Goal: Transaction & Acquisition: Purchase product/service

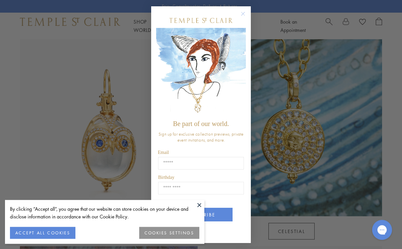
scroll to position [320, 0]
click at [239, 17] on circle "Close dialog" at bounding box center [243, 14] width 8 height 8
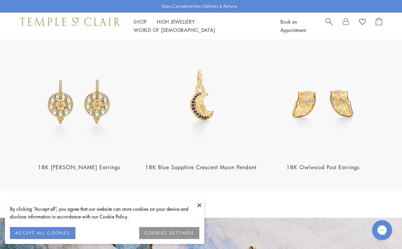
scroll to position [791, 0]
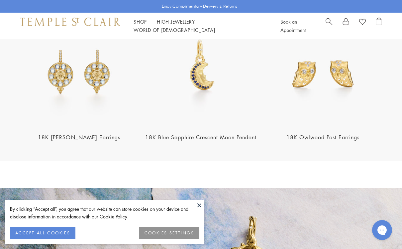
click at [51, 239] on button "ACCEPT ALL COOKIES" at bounding box center [42, 233] width 65 height 12
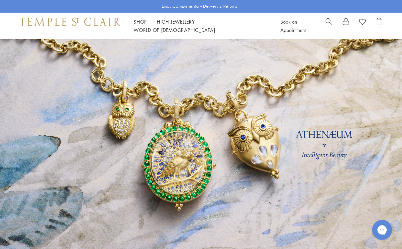
scroll to position [0, 0]
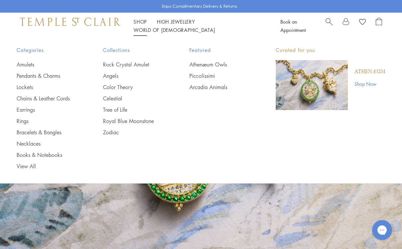
click at [51, 98] on link "Chains & Leather Cords" at bounding box center [47, 98] width 60 height 7
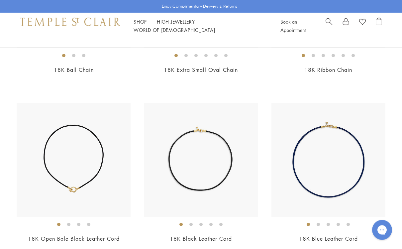
scroll to position [874, 0]
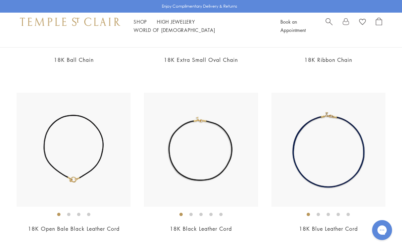
click at [354, 154] on img at bounding box center [329, 150] width 114 height 114
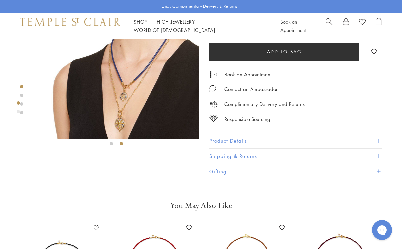
scroll to position [33, 0]
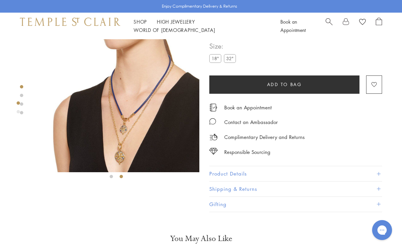
click at [232, 60] on label "32"" at bounding box center [230, 58] width 12 height 8
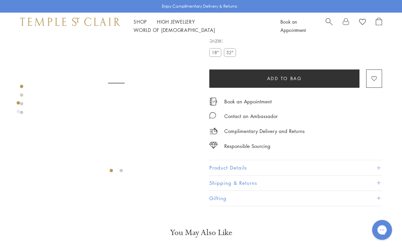
scroll to position [39, 0]
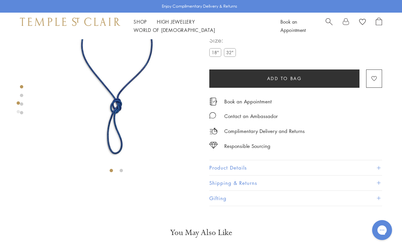
click at [217, 55] on label "18"" at bounding box center [215, 52] width 12 height 8
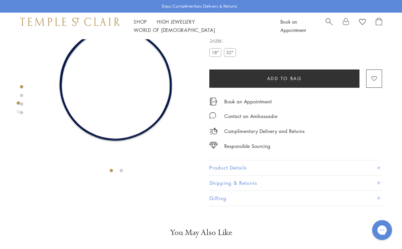
click at [218, 55] on label "18"" at bounding box center [215, 52] width 12 height 8
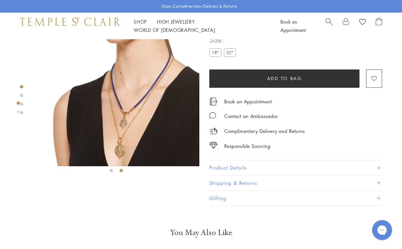
click at [231, 55] on label "32"" at bounding box center [230, 52] width 12 height 8
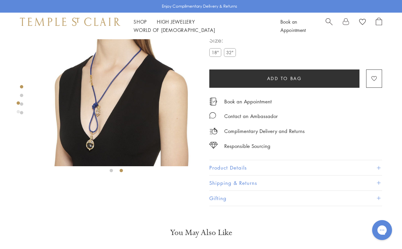
click at [176, 25] on link "High Jewellery High Jewellery" at bounding box center [176, 21] width 38 height 7
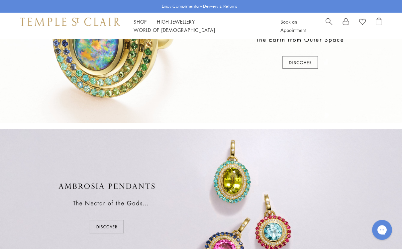
scroll to position [250, 0]
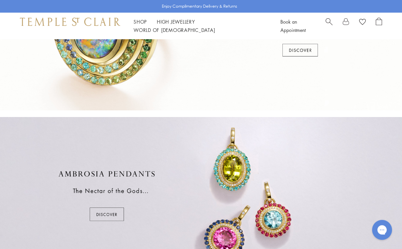
click at [109, 214] on div at bounding box center [201, 196] width 402 height 158
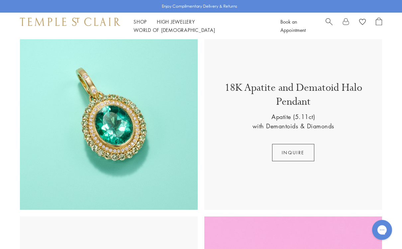
click at [294, 152] on button "inquire" at bounding box center [293, 152] width 42 height 17
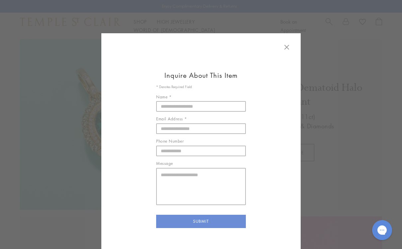
click at [289, 45] on icon at bounding box center [287, 47] width 4 height 4
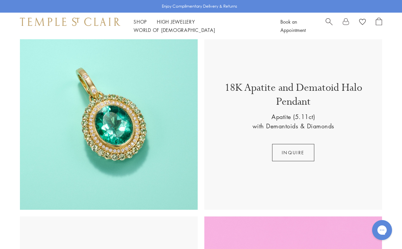
click at [131, 137] on img at bounding box center [109, 121] width 178 height 178
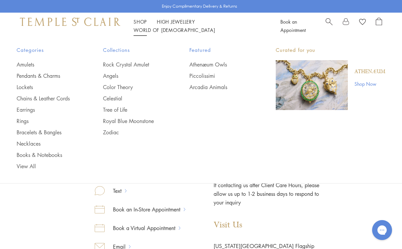
click at [52, 99] on link "Chains & Leather Cords" at bounding box center [47, 98] width 60 height 7
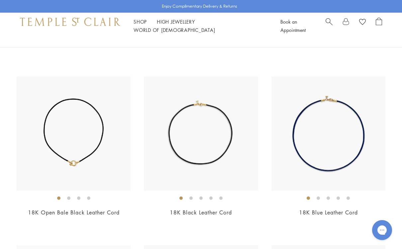
scroll to position [884, 0]
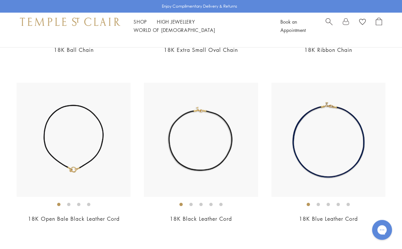
click at [351, 156] on img at bounding box center [329, 140] width 114 height 114
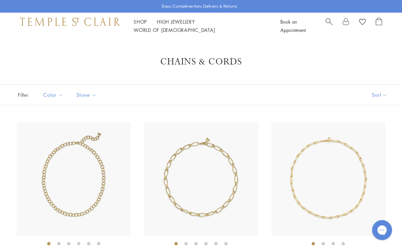
scroll to position [884, 0]
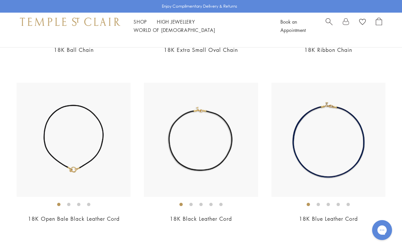
click at [333, 173] on img at bounding box center [329, 140] width 114 height 114
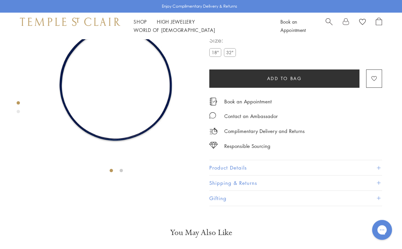
scroll to position [39, 0]
click at [144, 132] on img at bounding box center [116, 83] width 166 height 166
click at [232, 53] on label "32"" at bounding box center [230, 52] width 12 height 8
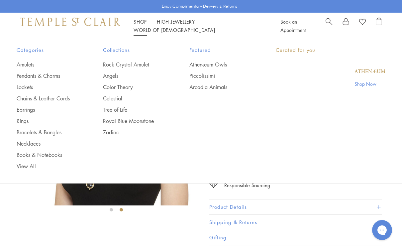
click at [144, 25] on link "Shop Shop" at bounding box center [140, 21] width 13 height 7
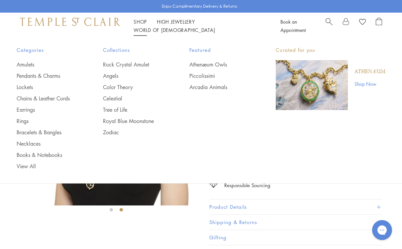
click at [143, 120] on link "Royal Blue Moonstone" at bounding box center [133, 120] width 60 height 7
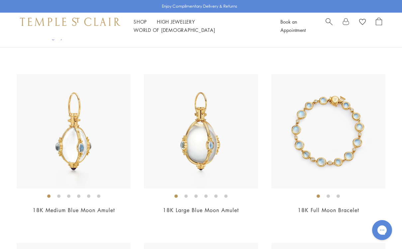
scroll to position [986, 0]
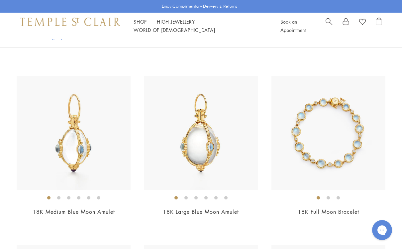
click at [210, 147] on img at bounding box center [201, 133] width 114 height 114
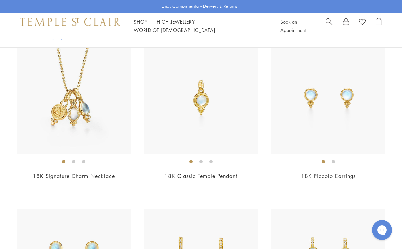
scroll to position [1329, 0]
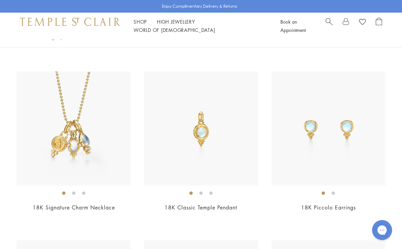
click at [88, 147] on img at bounding box center [74, 128] width 114 height 114
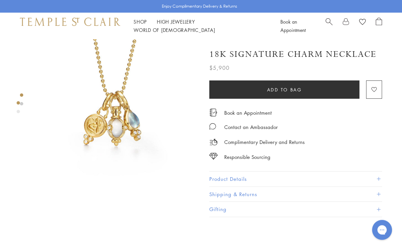
scroll to position [19, 0]
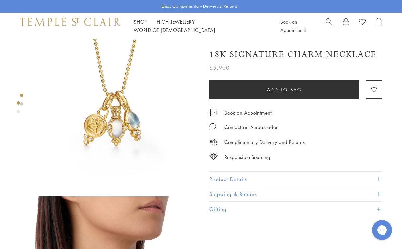
click at [380, 183] on button "Product Details" at bounding box center [295, 179] width 173 height 15
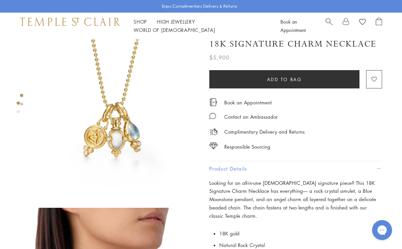
scroll to position [0, 0]
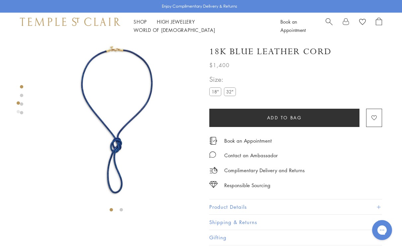
click at [220, 93] on label "18"" at bounding box center [215, 91] width 12 height 8
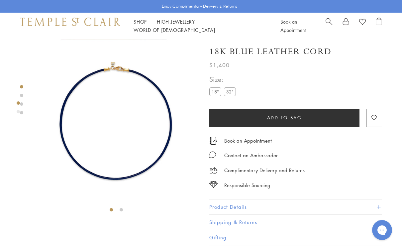
click at [235, 92] on label "32"" at bounding box center [230, 91] width 12 height 8
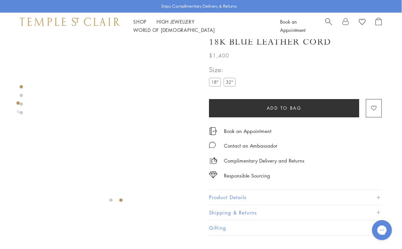
scroll to position [9, 0]
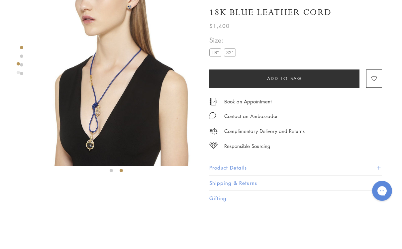
scroll to position [39, 0]
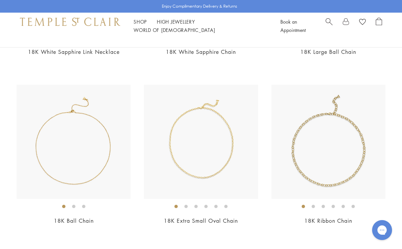
scroll to position [711, 0]
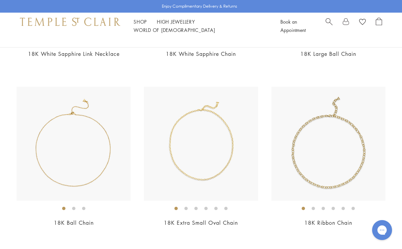
click at [339, 178] on img at bounding box center [329, 144] width 114 height 114
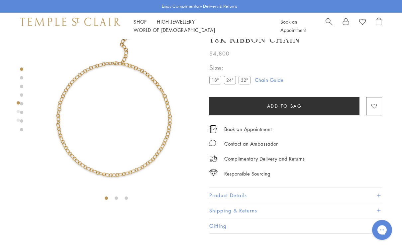
scroll to position [4, 0]
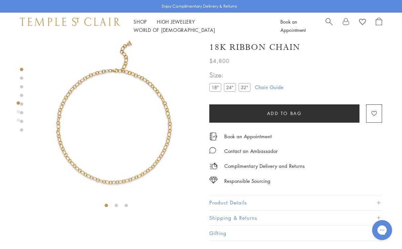
click at [233, 89] on label "24"" at bounding box center [230, 87] width 12 height 8
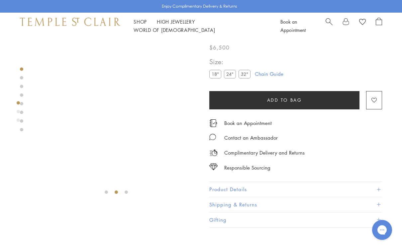
scroll to position [18, 0]
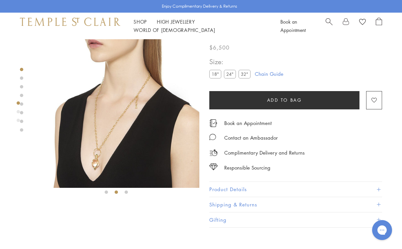
click at [140, 25] on link "Shop Shop" at bounding box center [140, 21] width 13 height 7
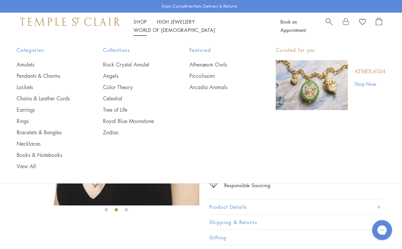
click at [27, 63] on link "Amulets" at bounding box center [47, 64] width 60 height 7
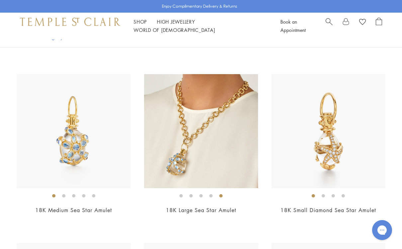
scroll to position [3038, 0]
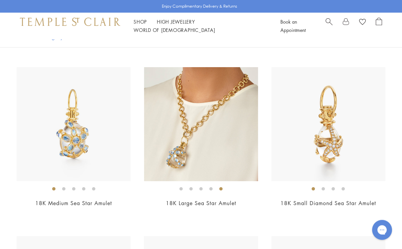
click at [81, 136] on img at bounding box center [74, 124] width 114 height 114
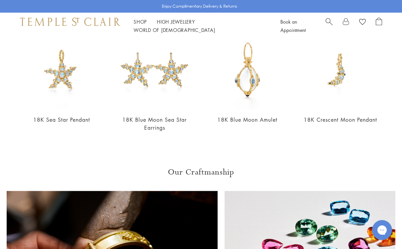
scroll to position [262, 0]
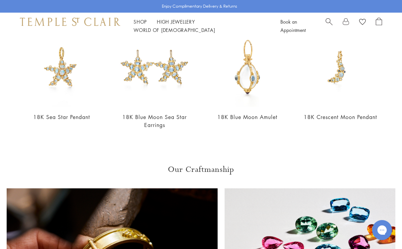
click at [248, 74] on img at bounding box center [248, 67] width 80 height 80
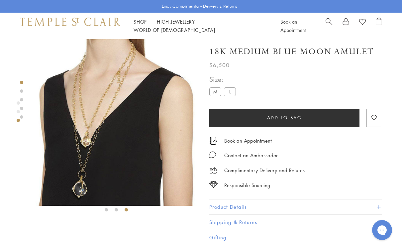
scroll to position [0, 1]
